Goal: Find specific page/section: Find specific page/section

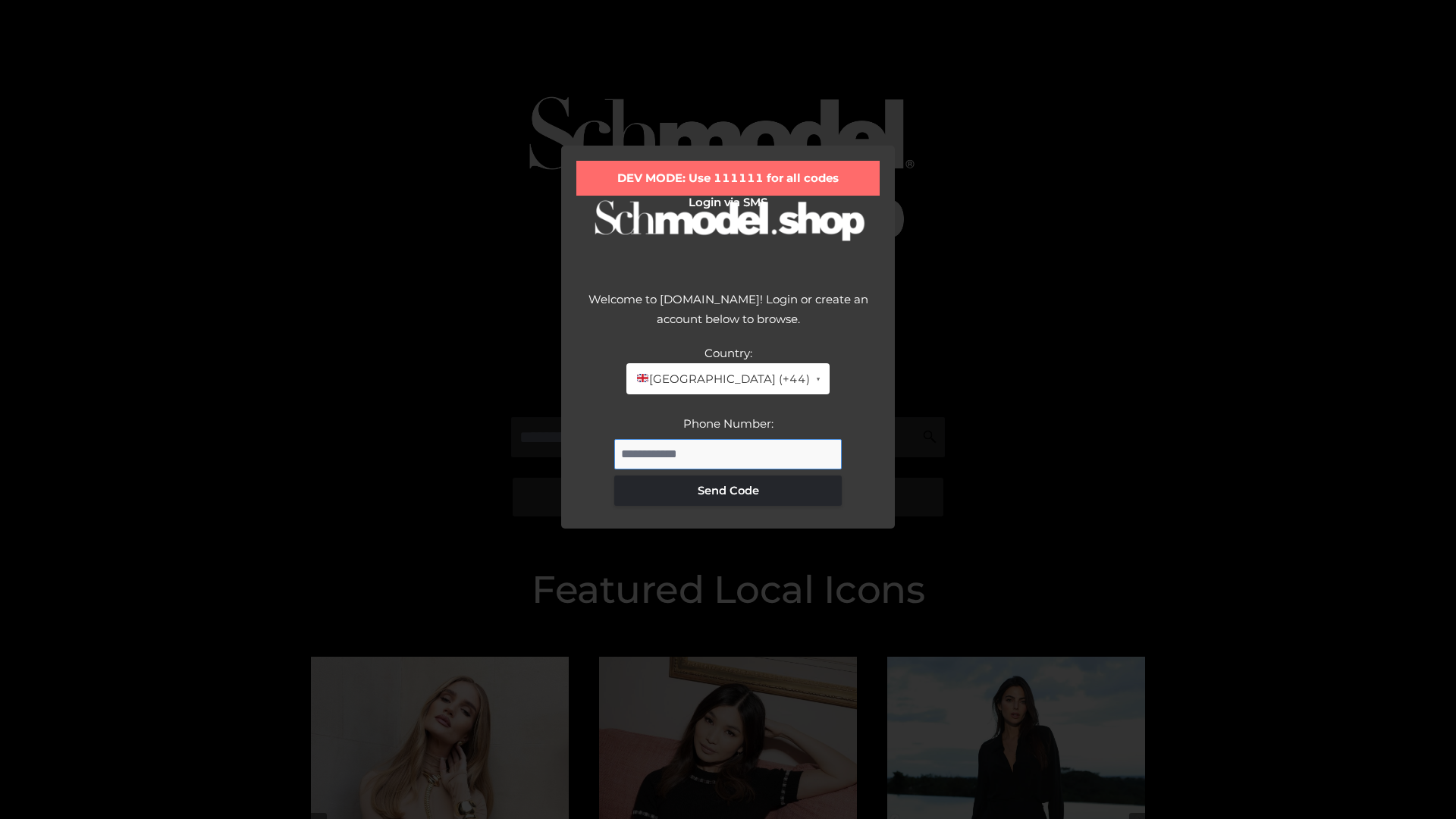
click at [728, 454] on input "Phone Number:" at bounding box center [728, 454] width 227 height 30
type input "**********"
click at [728, 490] on button "Send Code" at bounding box center [728, 490] width 227 height 30
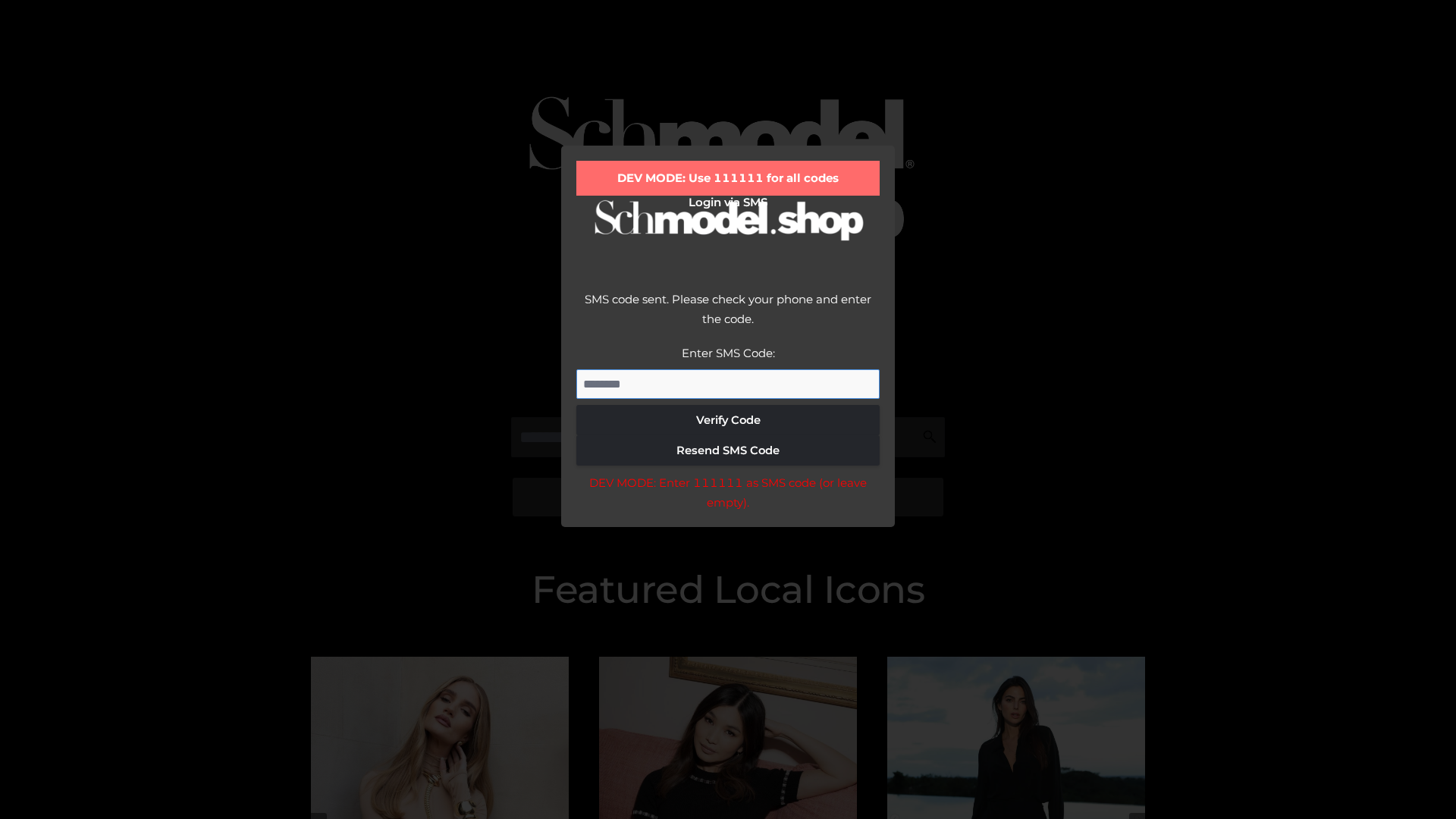
click at [728, 383] on input "Enter SMS Code:" at bounding box center [728, 384] width 304 height 30
type input "******"
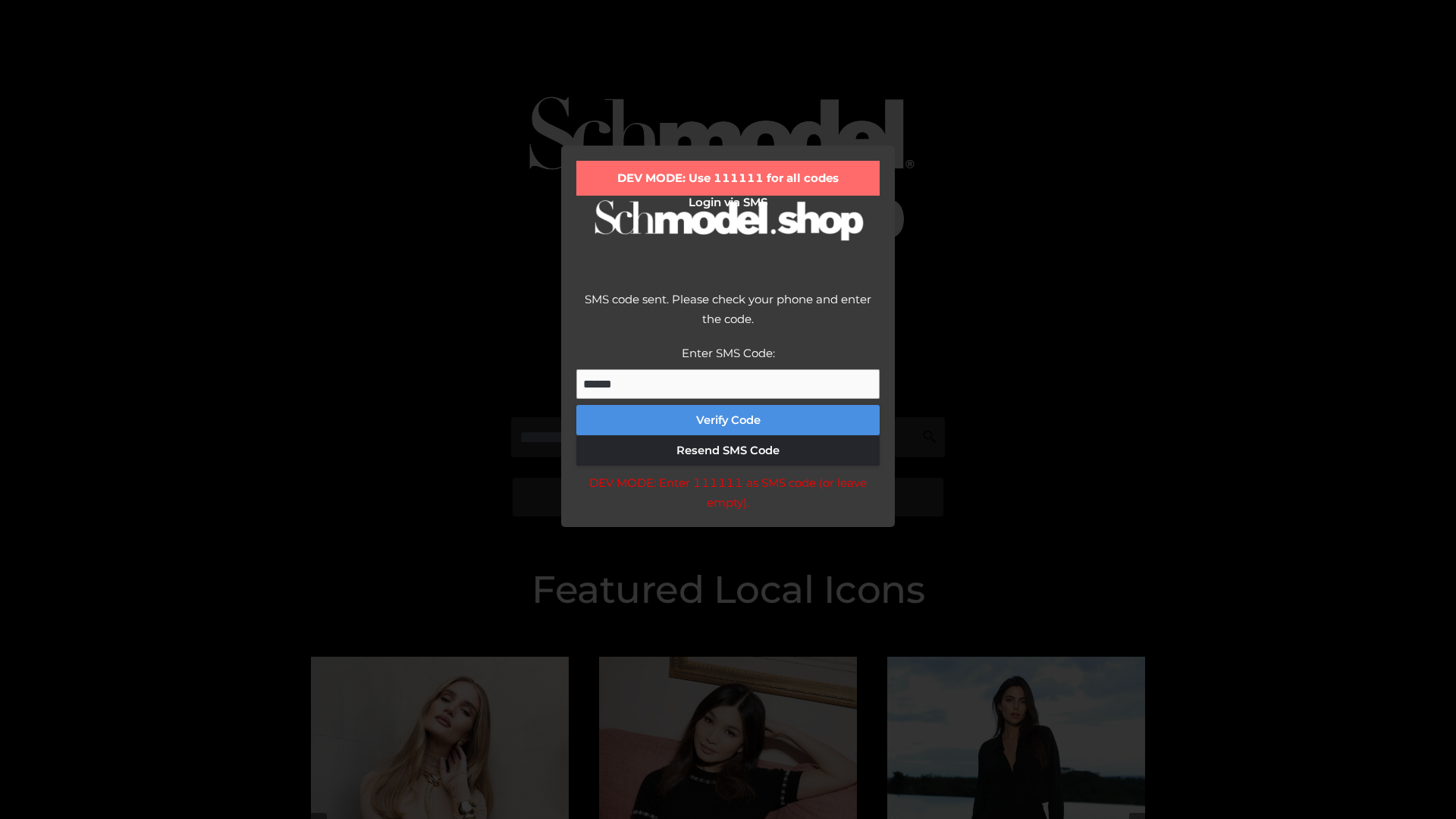
click at [728, 420] on button "Verify Code" at bounding box center [728, 420] width 304 height 30
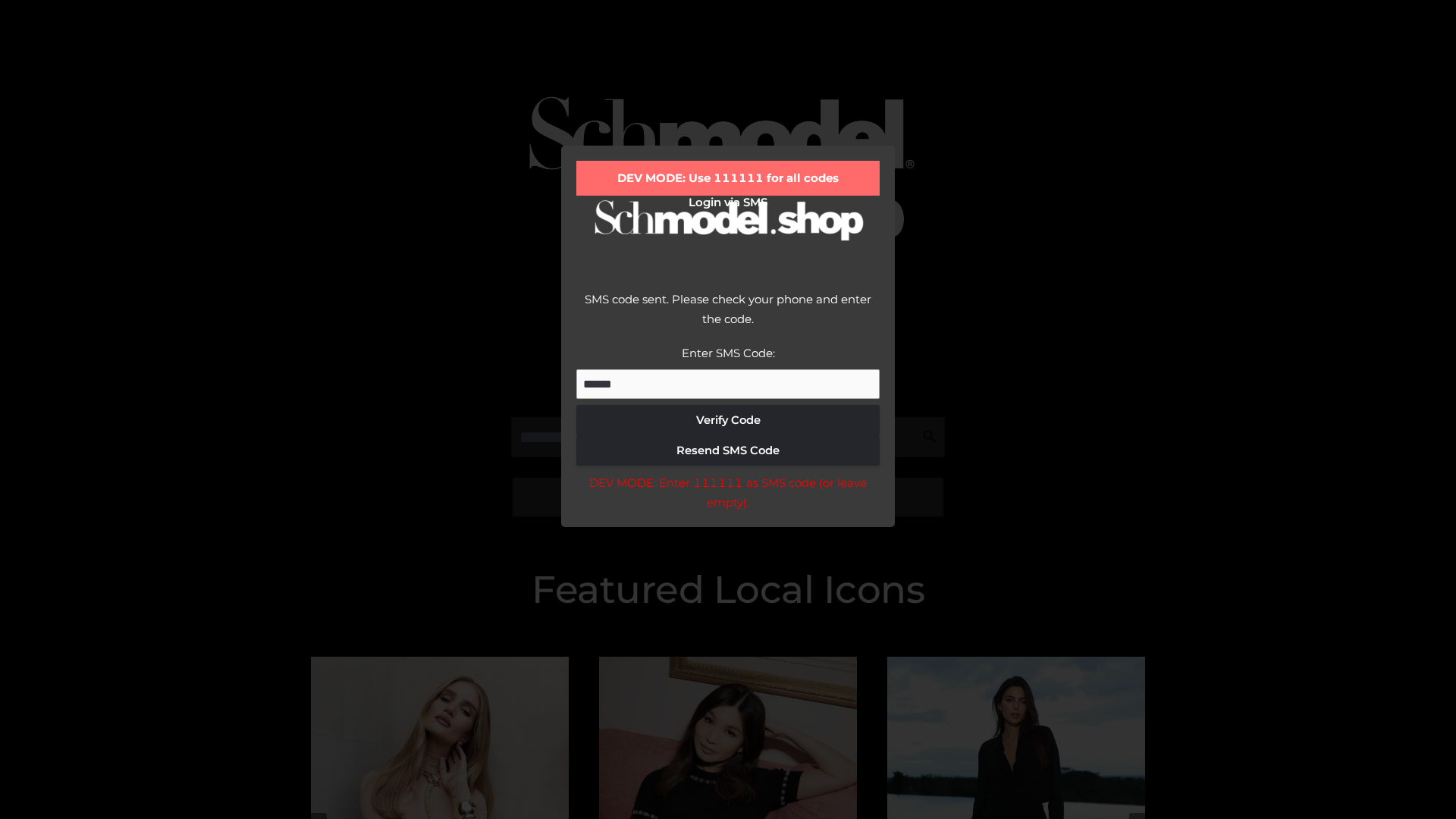
click at [727, 497] on div "DEV MODE: Enter 111111 as SMS code (or leave empty)." at bounding box center [728, 493] width 304 height 39
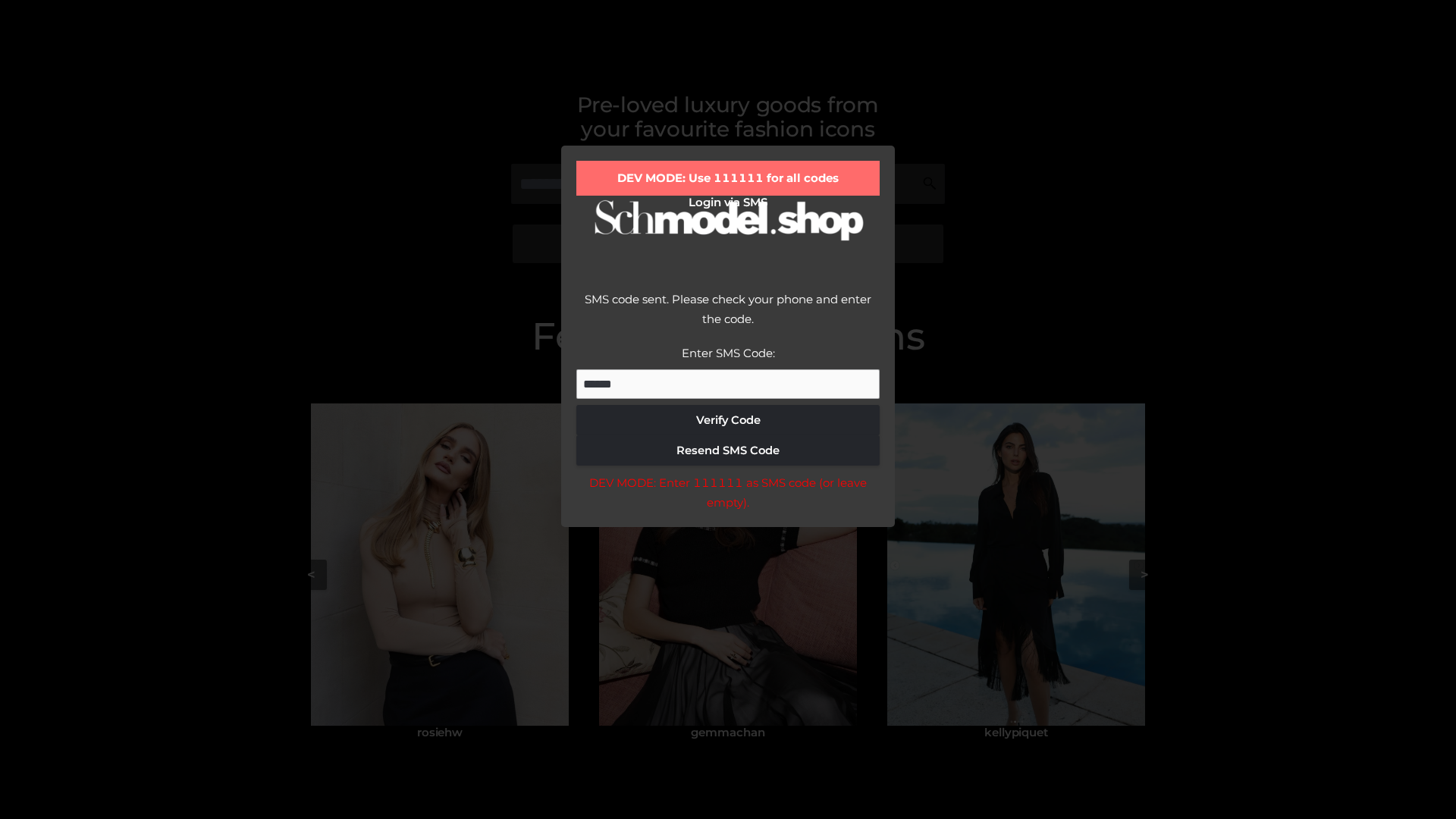
scroll to position [323, 0]
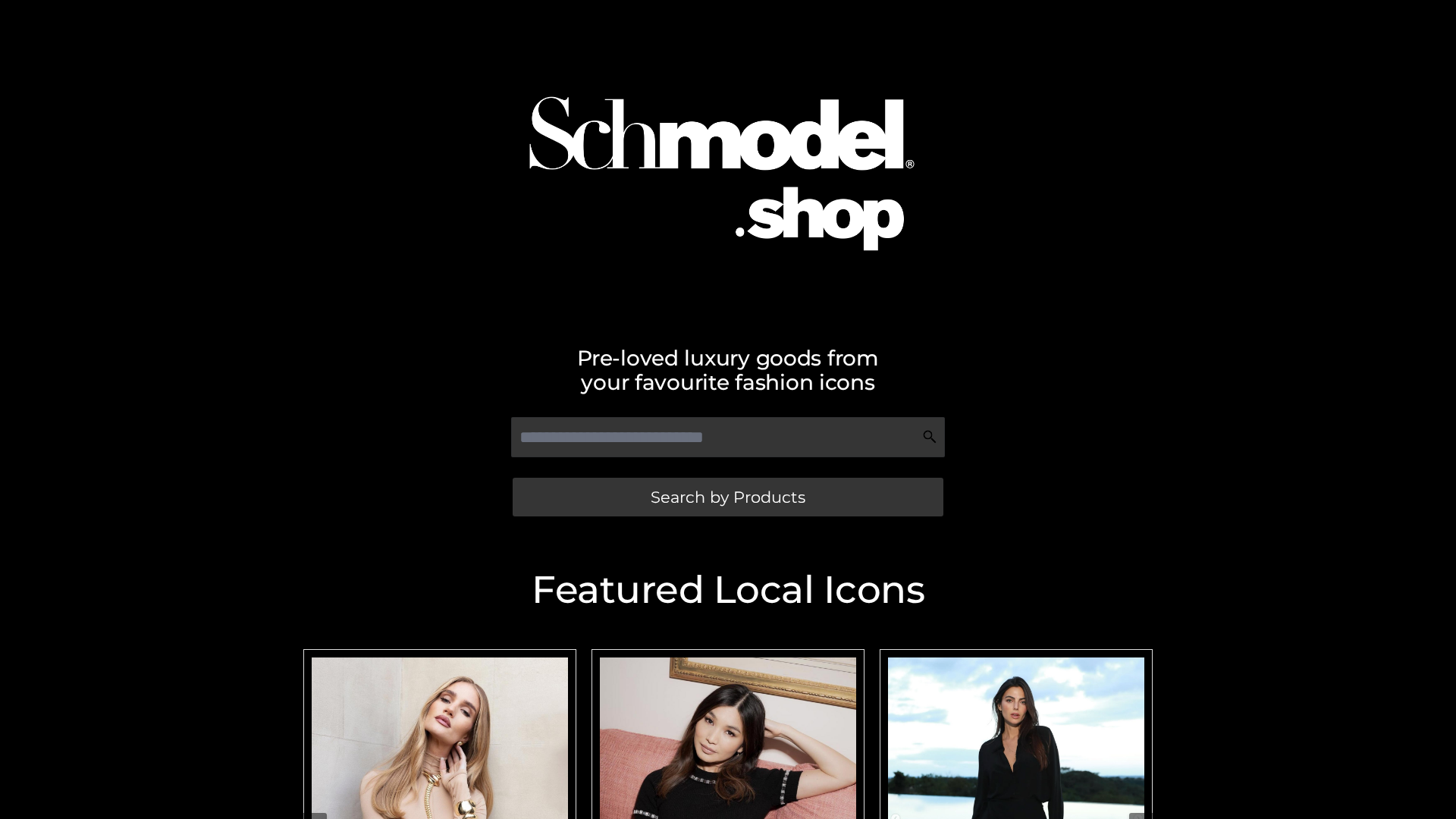
scroll to position [323, 0]
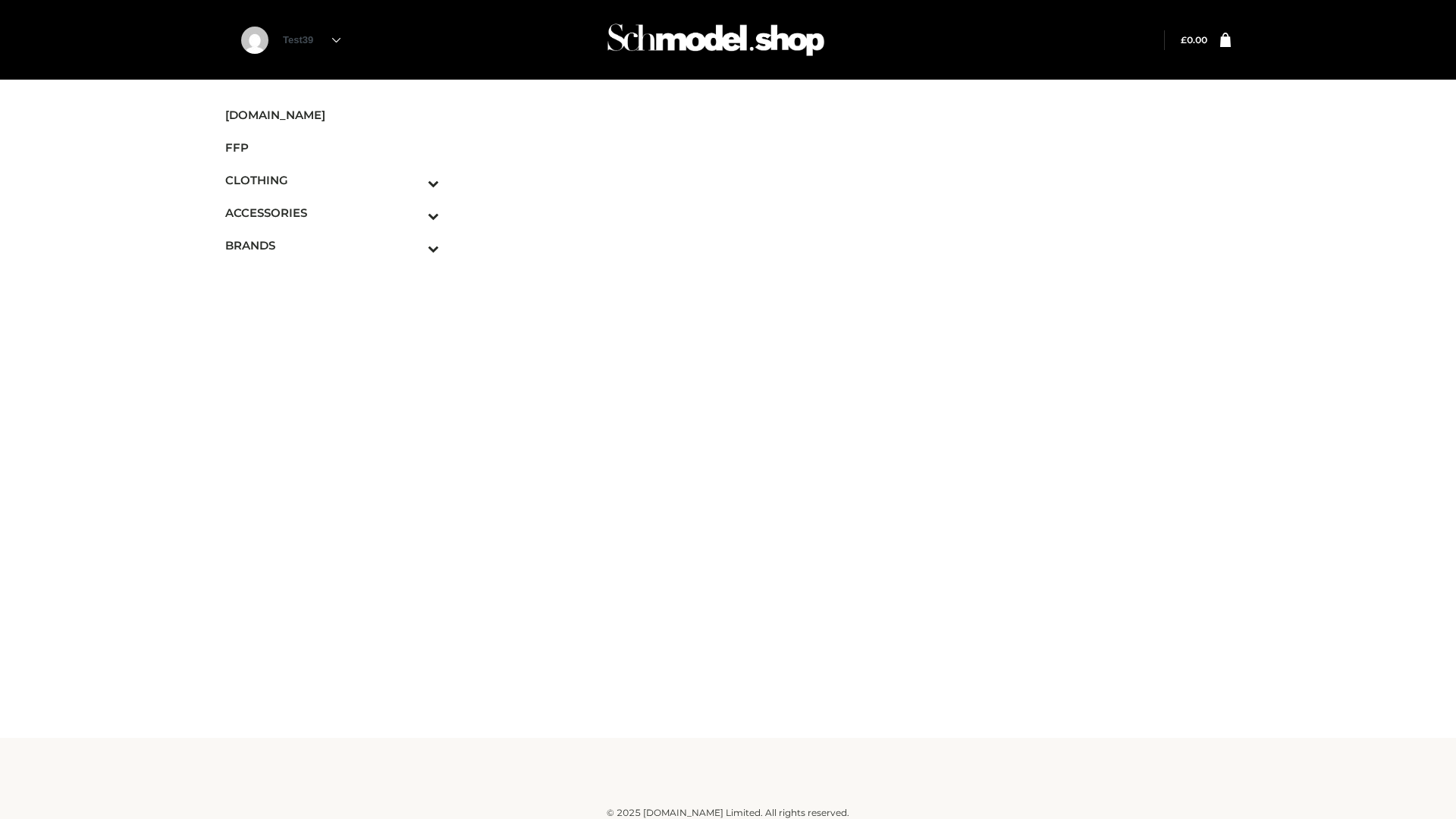
scroll to position [9, 0]
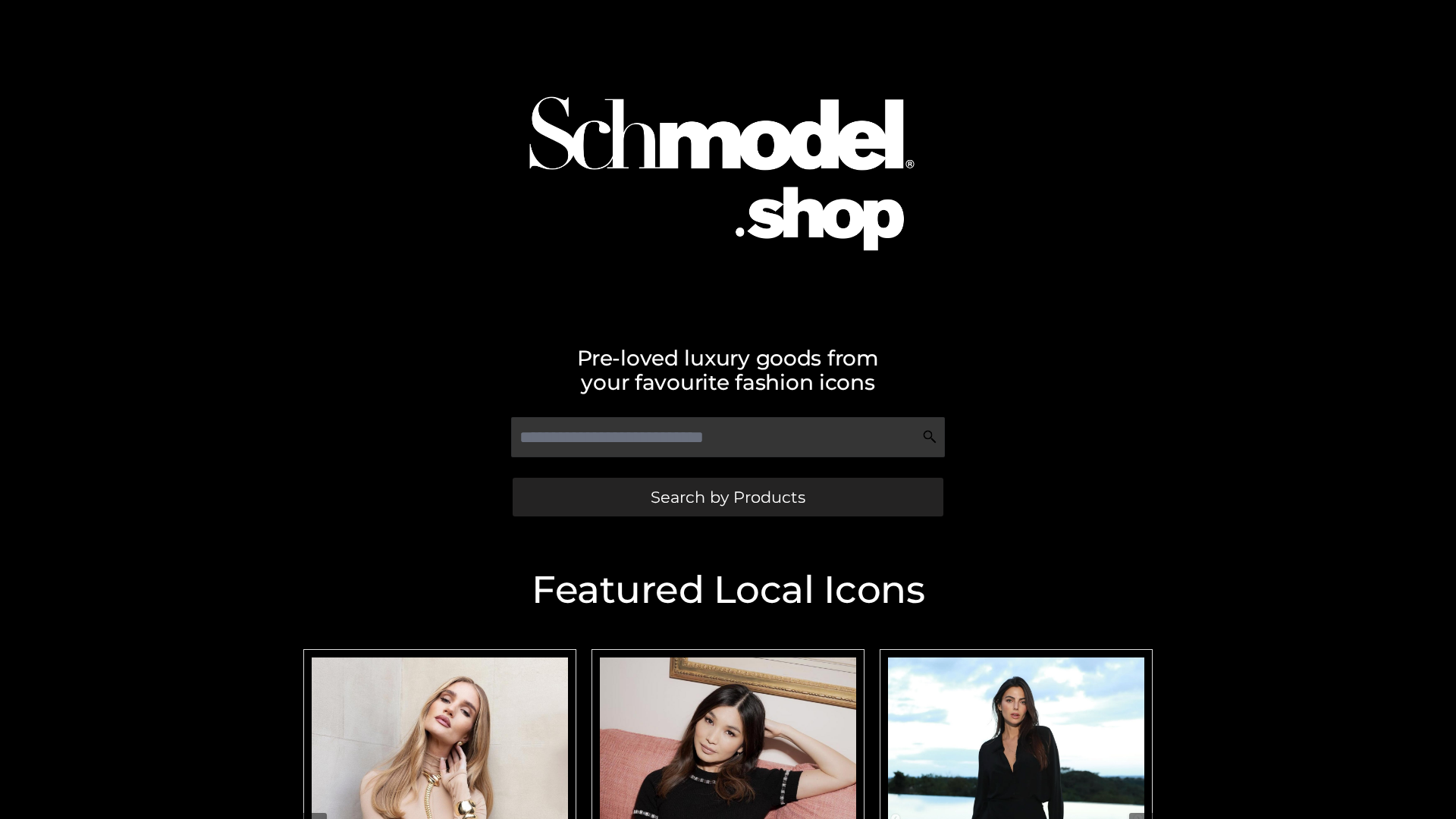
click at [727, 497] on span "Search by Products" at bounding box center [728, 497] width 154 height 16
